Goal: Transaction & Acquisition: Purchase product/service

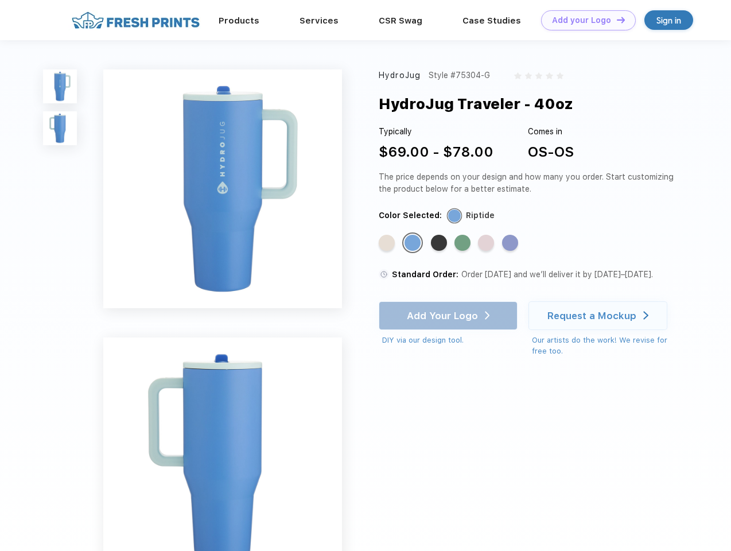
click at [584, 20] on link "Add your Logo Design Tool" at bounding box center [588, 20] width 95 height 20
click at [0, 0] on div "Design Tool" at bounding box center [0, 0] width 0 height 0
click at [616, 20] on link "Add your Logo Design Tool" at bounding box center [588, 20] width 95 height 20
click at [60, 86] on img at bounding box center [60, 86] width 34 height 34
click at [60, 129] on img at bounding box center [60, 128] width 34 height 34
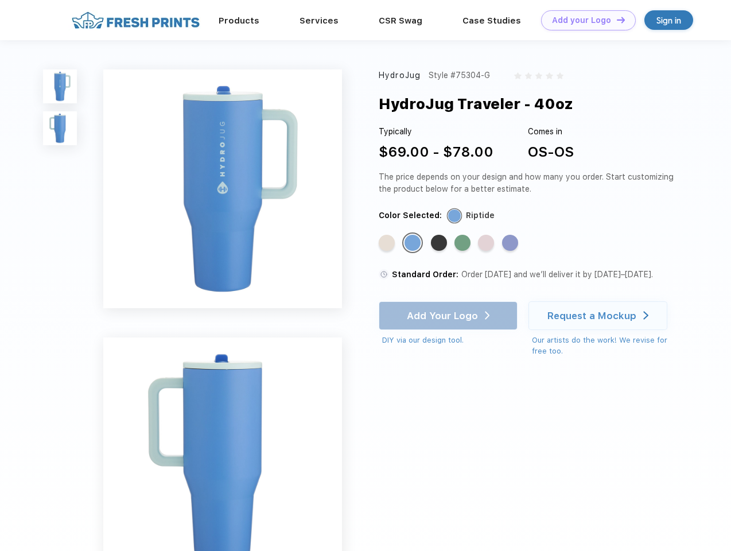
click at [388, 243] on div "Standard Color" at bounding box center [387, 243] width 16 height 16
click at [414, 243] on div "Standard Color" at bounding box center [413, 243] width 16 height 16
click at [440, 243] on div "Standard Color" at bounding box center [439, 243] width 16 height 16
click at [464, 243] on div "Standard Color" at bounding box center [463, 243] width 16 height 16
click at [487, 243] on div "Standard Color" at bounding box center [486, 243] width 16 height 16
